Goal: Find specific page/section: Find specific page/section

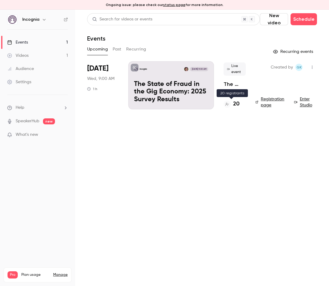
click at [236, 104] on h4 "20" at bounding box center [236, 104] width 6 height 8
